Goal: Ask a question: Seek information or help from site administrators or community

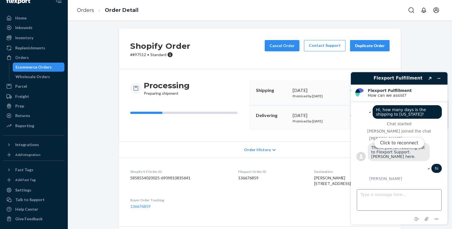
scroll to position [197, 0]
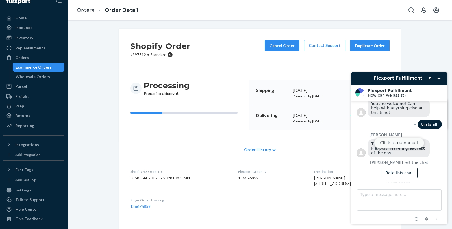
click at [403, 145] on button "Click to reconnect" at bounding box center [399, 143] width 50 height 11
click at [383, 205] on textarea "Type a message here..." at bounding box center [399, 200] width 85 height 21
type textarea "i can you"
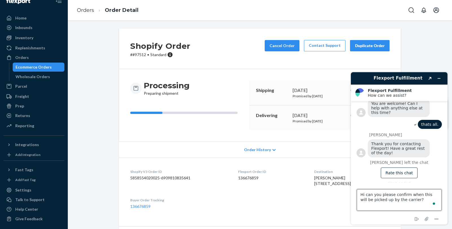
paste textarea "#97892"
type textarea "Hi can you please confirm when this will be picked up by the carrier? #97892"
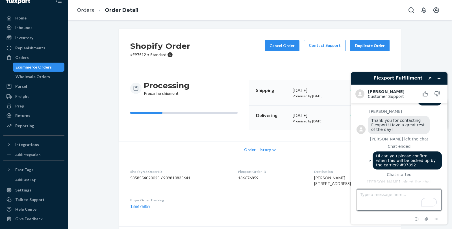
scroll to position [247, 0]
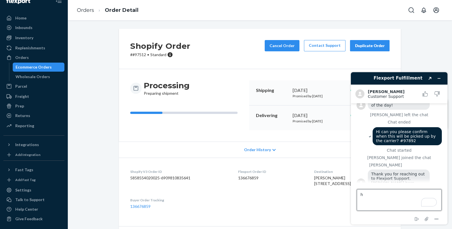
type textarea "hi"
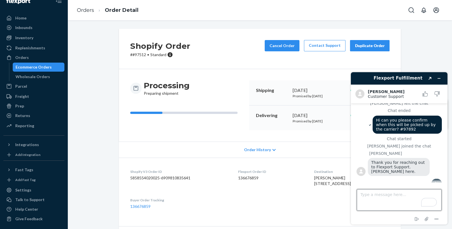
scroll to position [283, 0]
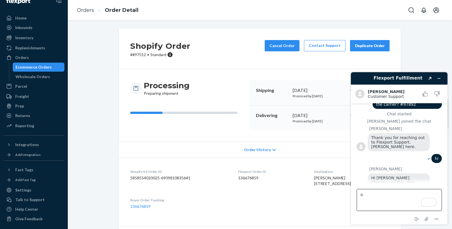
type textarea "ok"
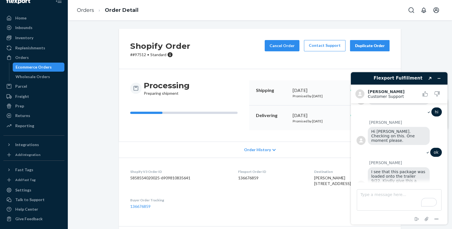
scroll to position [329, 0]
click at [420, 197] on textarea "Type a message here..." at bounding box center [399, 200] width 85 height 21
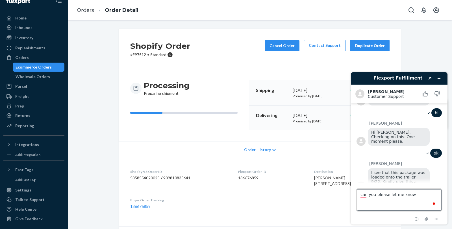
type textarea "can you please let me know"
type textarea "can you please follow"
type textarea "okay. thanks."
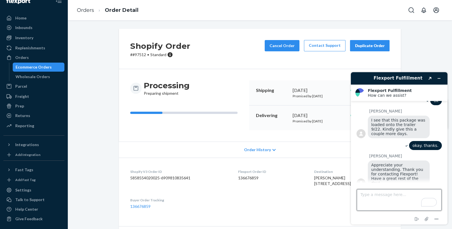
scroll to position [407, 0]
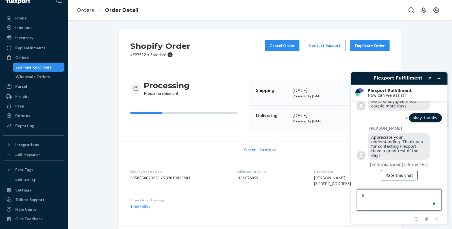
type textarea "f"
click at [420, 197] on textarea "Type a message here..." at bounding box center [399, 200] width 85 height 21
click at [439, 77] on icon "Minimize widget" at bounding box center [439, 79] width 4 height 4
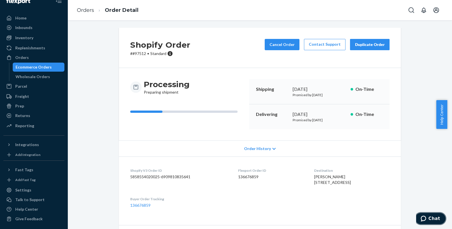
scroll to position [0, 0]
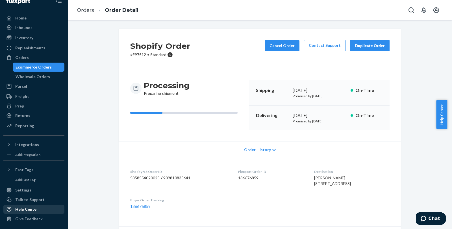
click at [28, 210] on div "Help Center" at bounding box center [26, 210] width 23 height 6
click at [428, 221] on span "Chat" at bounding box center [425, 219] width 8 height 6
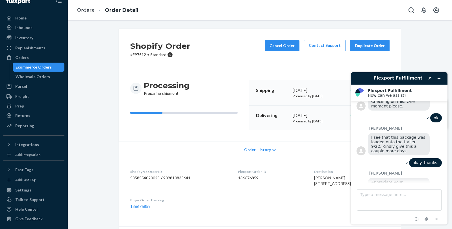
scroll to position [344, 0]
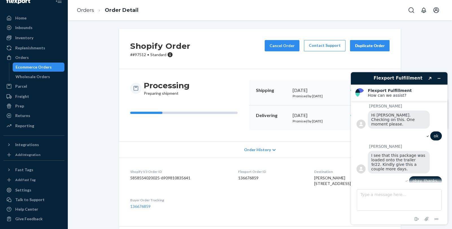
click at [385, 155] on span "I see that this package was loaded onto the trailer 9/22. Kindly give this a co…" at bounding box center [398, 162] width 55 height 18
drag, startPoint x: 372, startPoint y: 154, endPoint x: 383, endPoint y: 158, distance: 11.4
click at [383, 158] on div "I see that this package was loaded onto the trailer 9/22. Kindly give this a co…" at bounding box center [399, 162] width 62 height 23
click at [372, 157] on span "I see that this package was loaded onto the trailer 9/22. Kindly give this a co…" at bounding box center [398, 162] width 55 height 18
drag, startPoint x: 372, startPoint y: 154, endPoint x: 384, endPoint y: 158, distance: 12.8
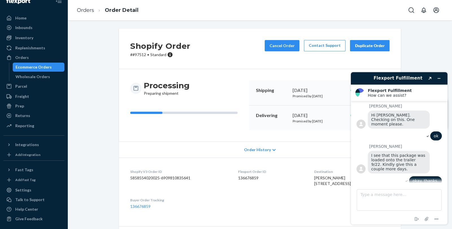
click at [384, 158] on div "I see that this package was loaded onto the trailer 9/22. Kindly give this a co…" at bounding box center [399, 162] width 62 height 23
click at [370, 157] on div "I see that this package was loaded onto the trailer 9/22. Kindly give this a co…" at bounding box center [399, 162] width 62 height 23
click at [372, 154] on span "I see that this package was loaded onto the trailer 9/22. Kindly give this a co…" at bounding box center [398, 162] width 55 height 18
drag, startPoint x: 372, startPoint y: 154, endPoint x: 381, endPoint y: 158, distance: 9.9
click at [381, 158] on span "I see that this package was loaded onto the trailer 9/22. Kindly give this a co…" at bounding box center [398, 162] width 55 height 18
